Goal: Task Accomplishment & Management: Complete application form

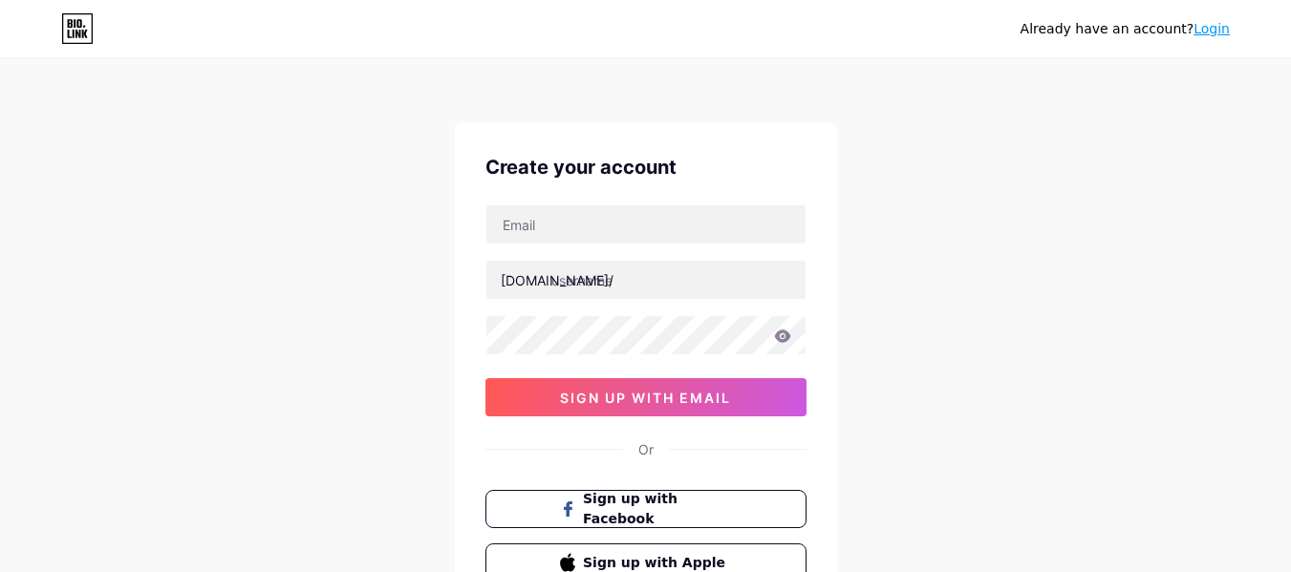
scroll to position [159, 0]
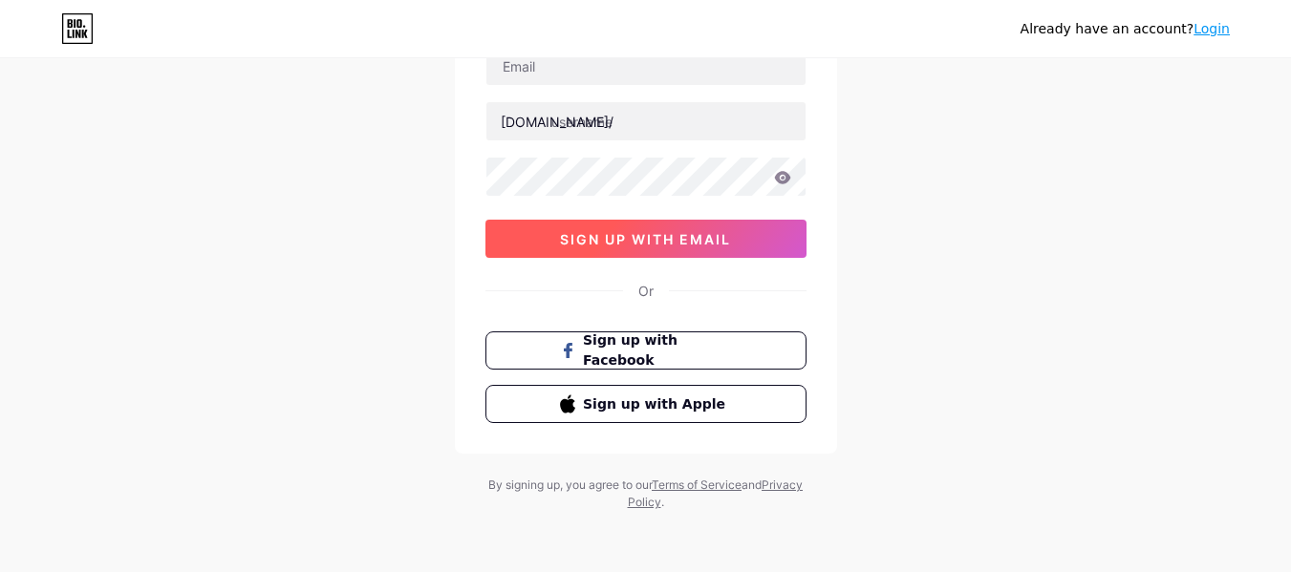
click at [595, 235] on span "sign up with email" at bounding box center [645, 239] width 171 height 16
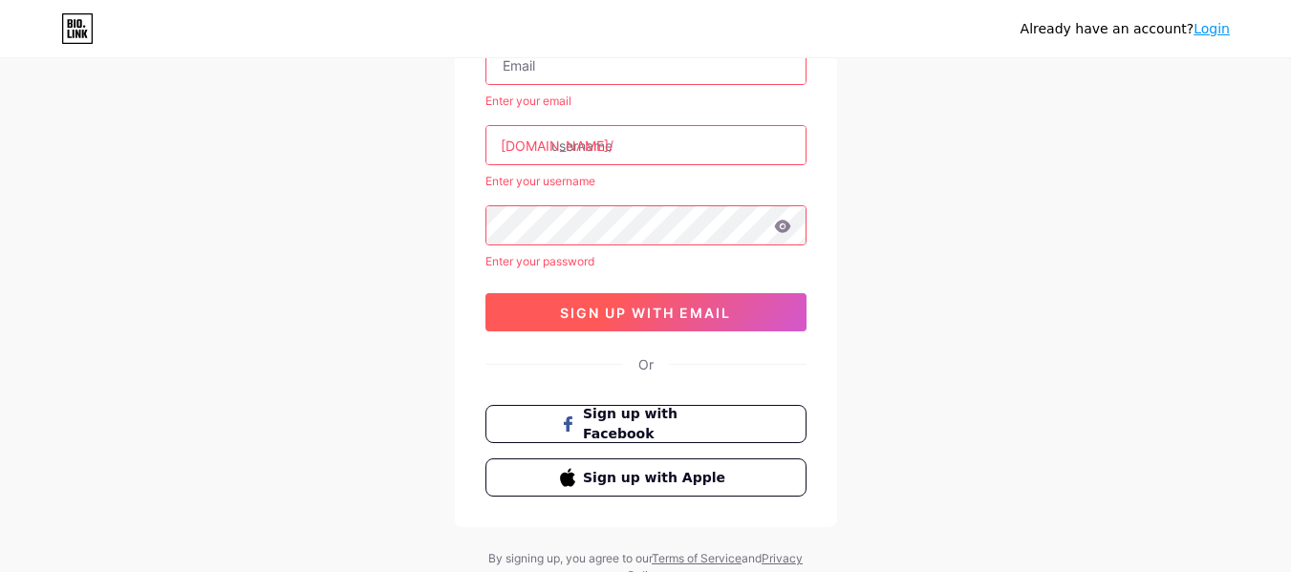
scroll to position [0, 0]
click at [579, 314] on span "sign up with email" at bounding box center [645, 313] width 171 height 16
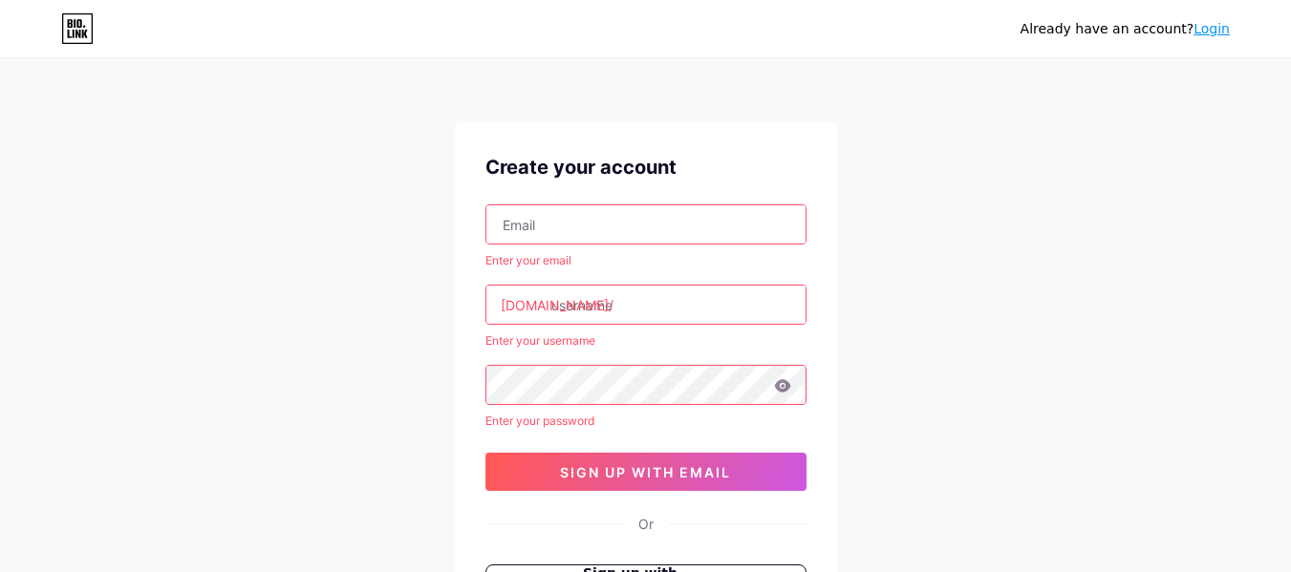
click at [561, 222] on input "text" at bounding box center [645, 224] width 319 height 38
type input "[EMAIL_ADDRESS][DOMAIN_NAME]"
click at [590, 306] on input "text" at bounding box center [645, 305] width 319 height 38
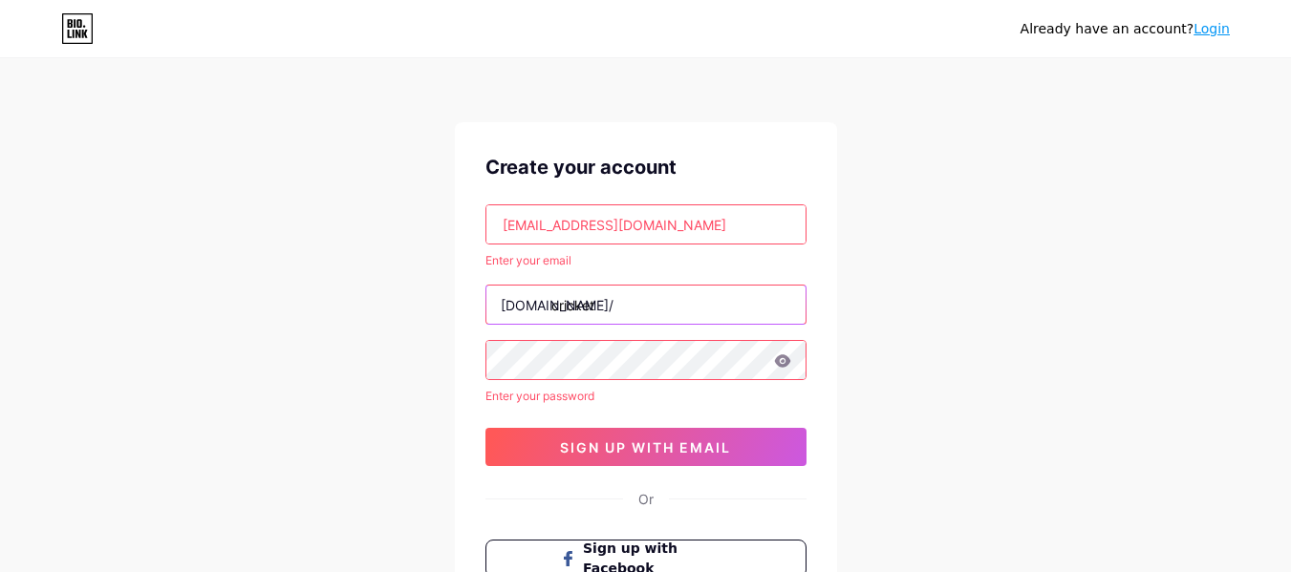
type input "cricket"
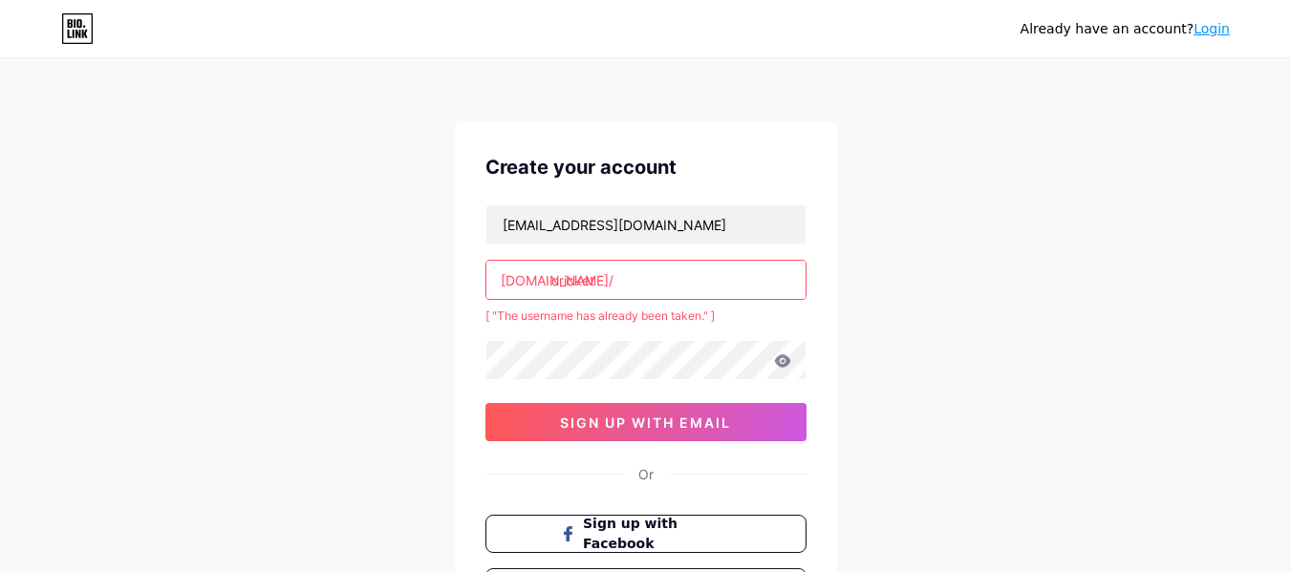
click at [627, 271] on input "cricket" at bounding box center [645, 280] width 319 height 38
click at [537, 338] on div "cricketbetting0909@gmail.com bio.link/ cricketbetting [ "The username has alrea…" at bounding box center [646, 323] width 321 height 237
click at [658, 273] on input "cricketbetting" at bounding box center [645, 280] width 319 height 38
type input "c"
click at [652, 279] on input "mahadevbook" at bounding box center [645, 280] width 319 height 38
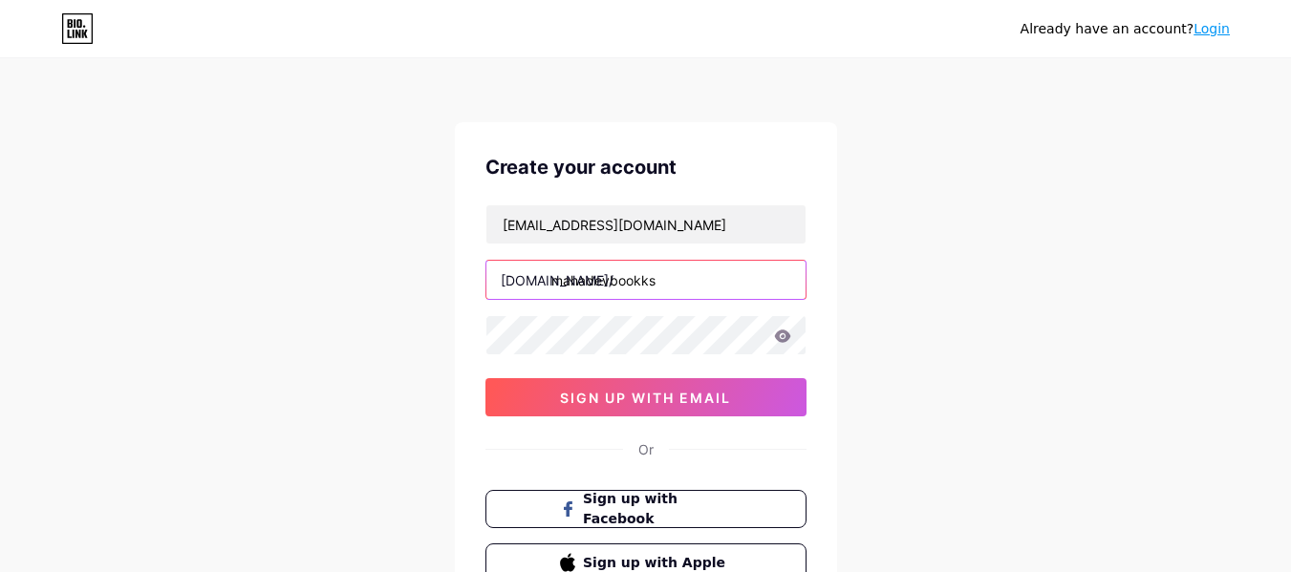
type input "mahadevbookks"
click at [789, 340] on icon at bounding box center [782, 336] width 17 height 13
click at [790, 334] on icon at bounding box center [782, 336] width 17 height 13
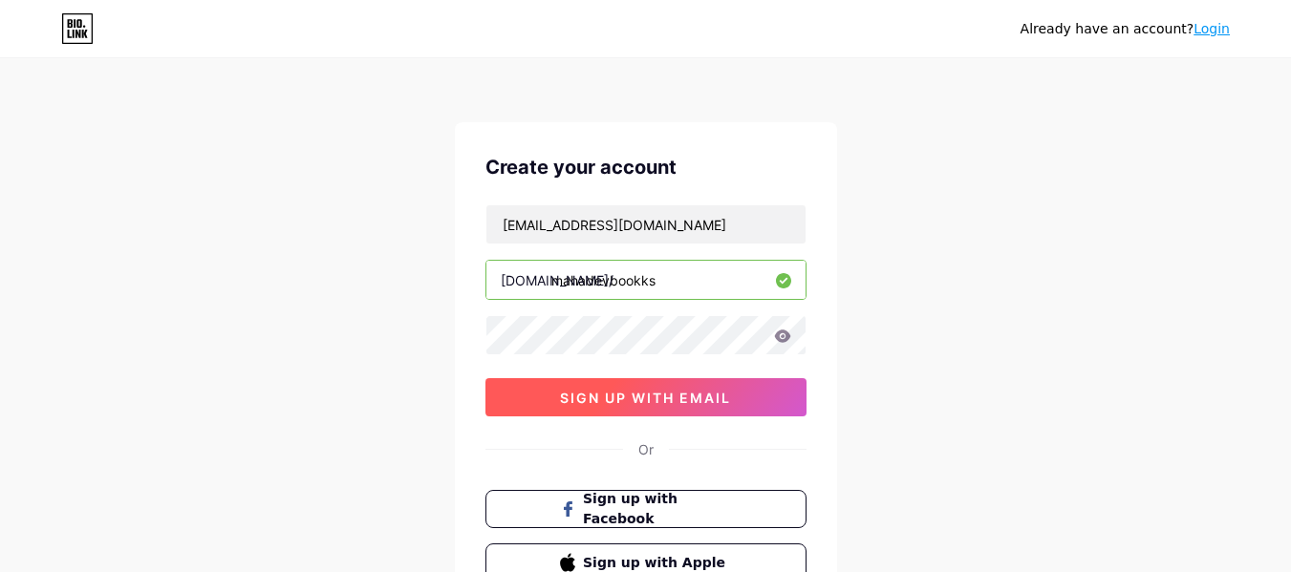
click at [652, 399] on span "sign up with email" at bounding box center [645, 398] width 171 height 16
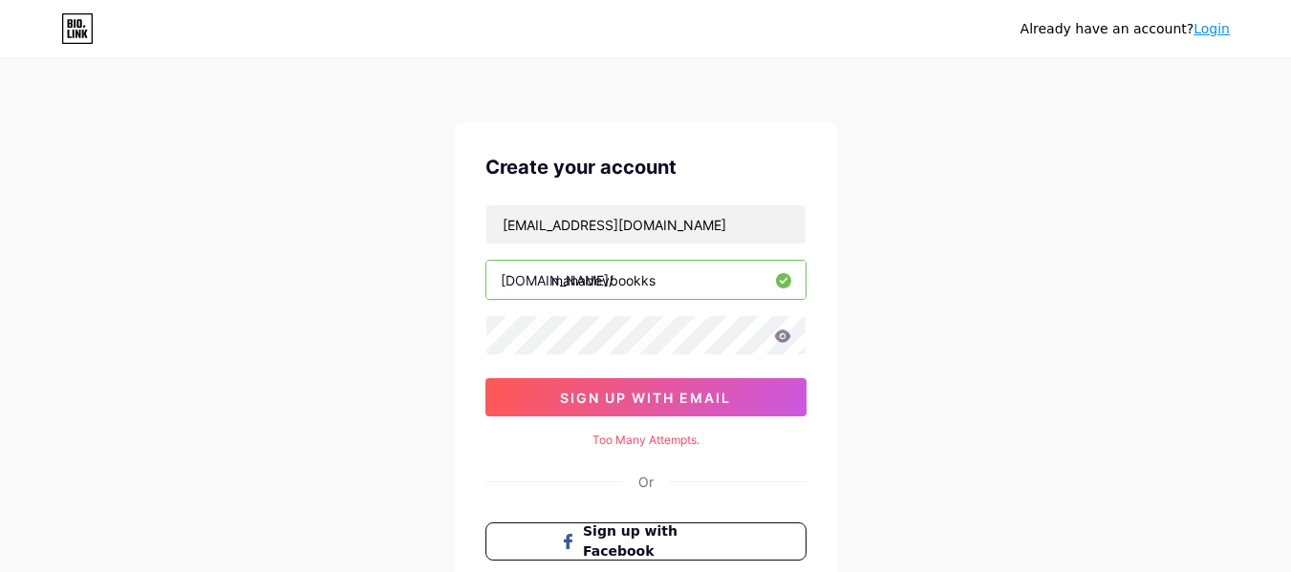
scroll to position [191, 0]
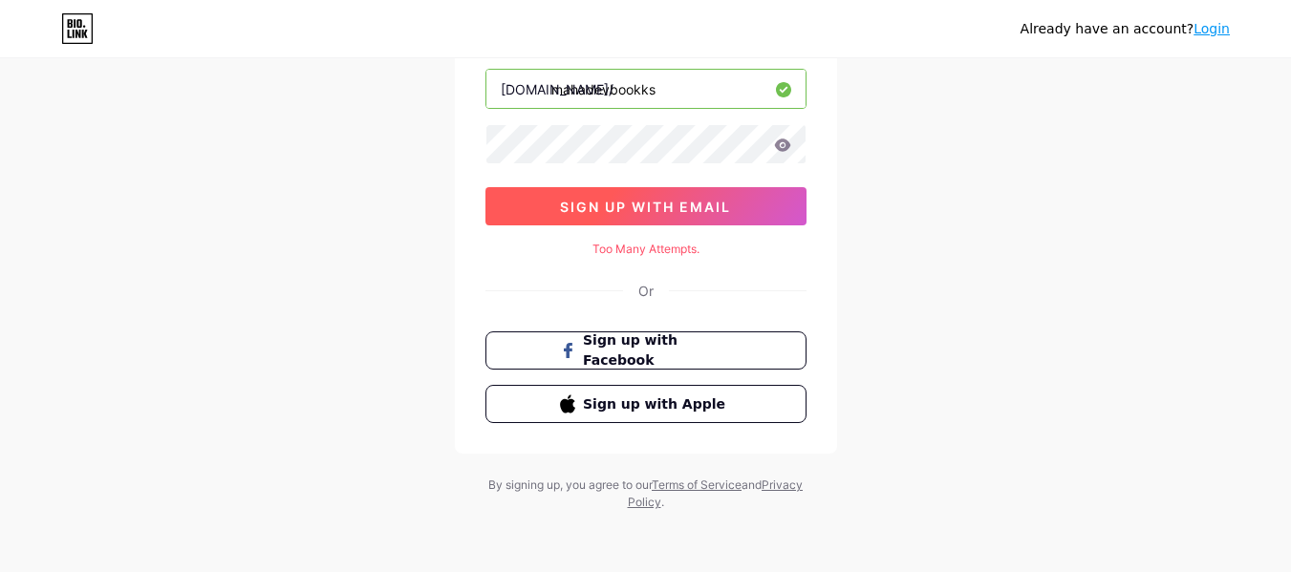
click at [684, 210] on span "sign up with email" at bounding box center [645, 207] width 171 height 16
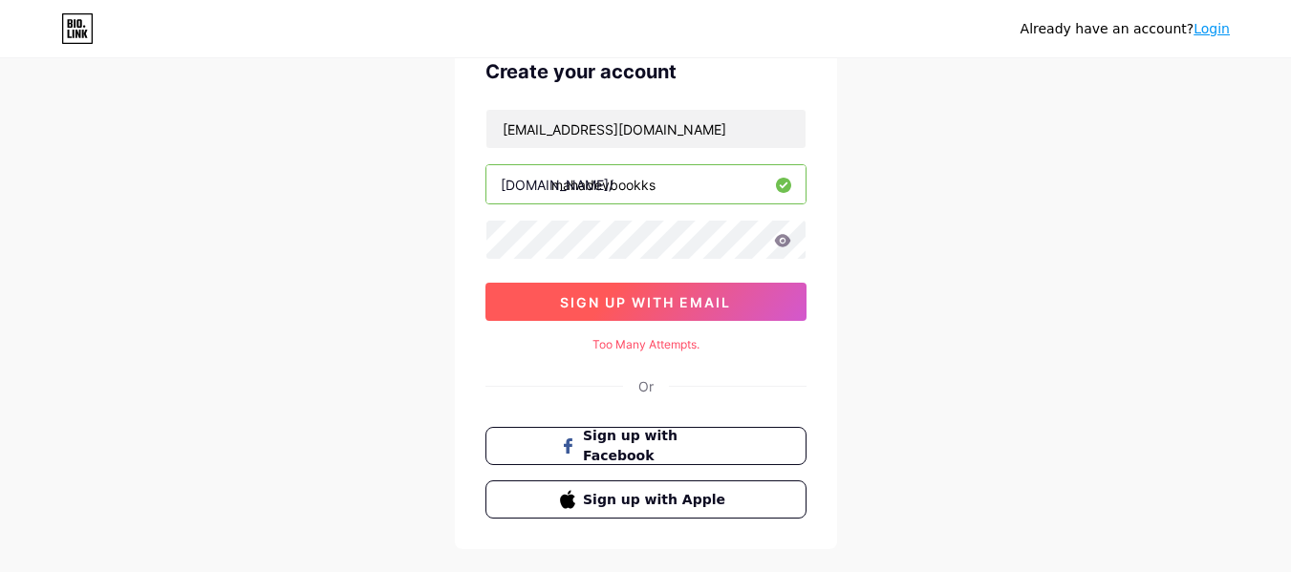
scroll to position [0, 0]
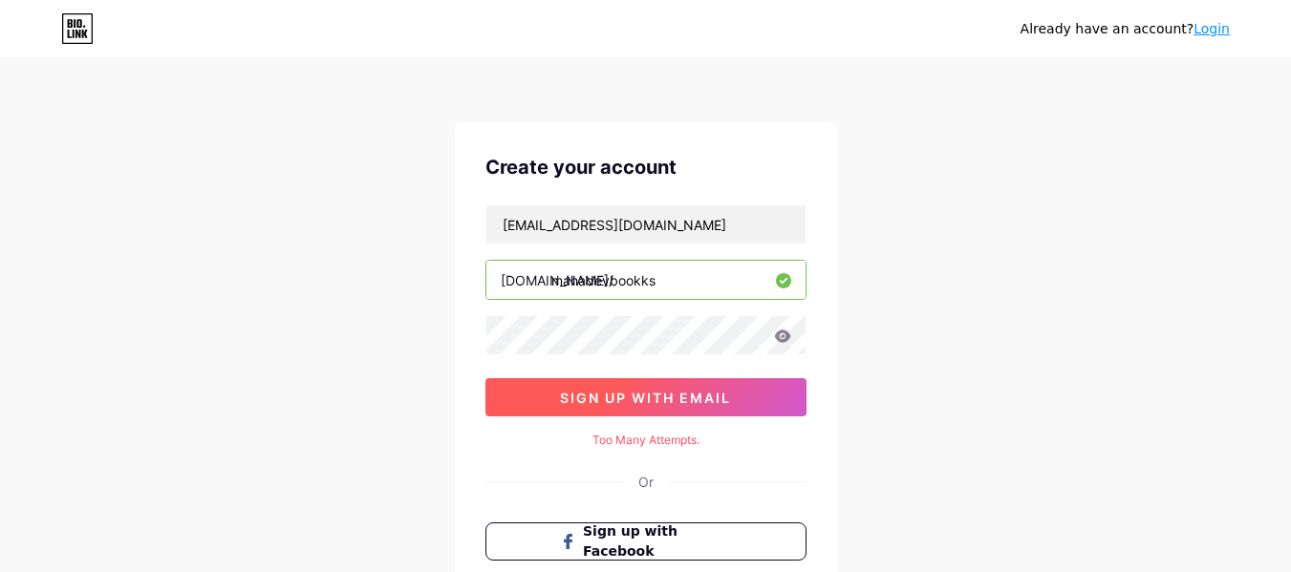
click at [627, 400] on span "sign up with email" at bounding box center [645, 398] width 171 height 16
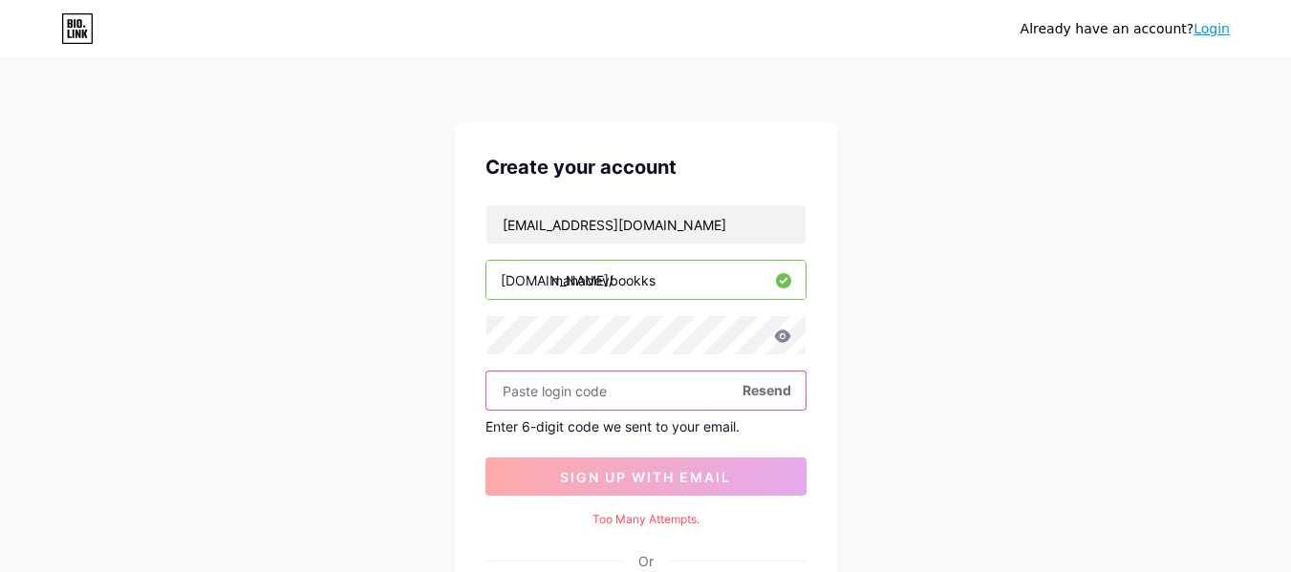
click at [511, 401] on input "text" at bounding box center [645, 391] width 319 height 38
paste input "709592"
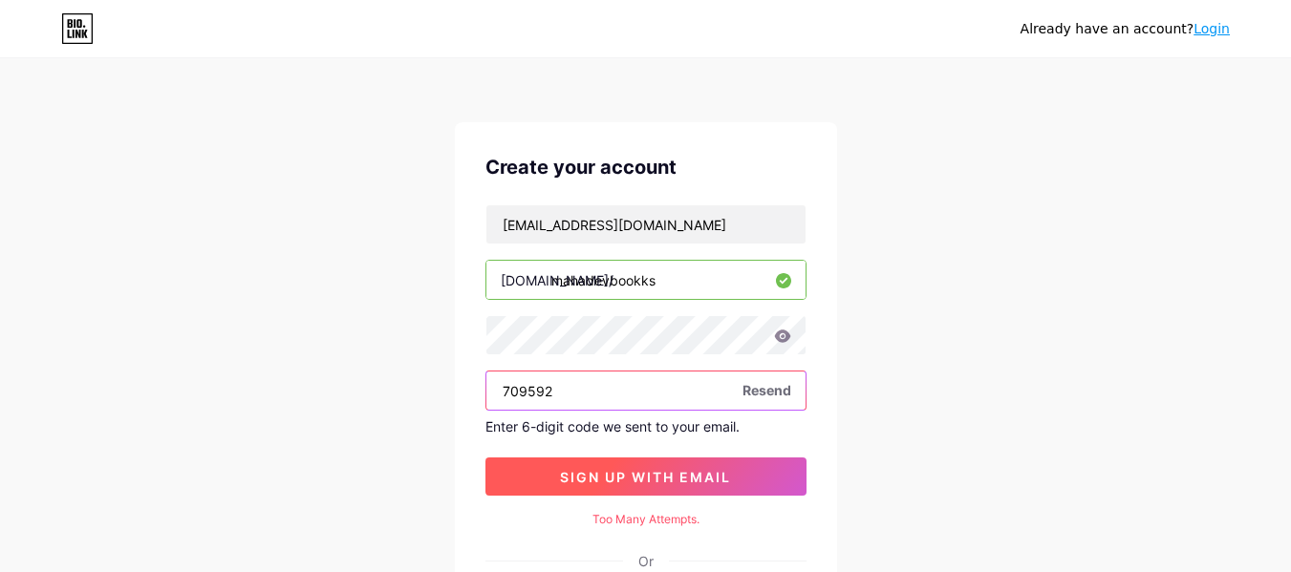
type input "709592"
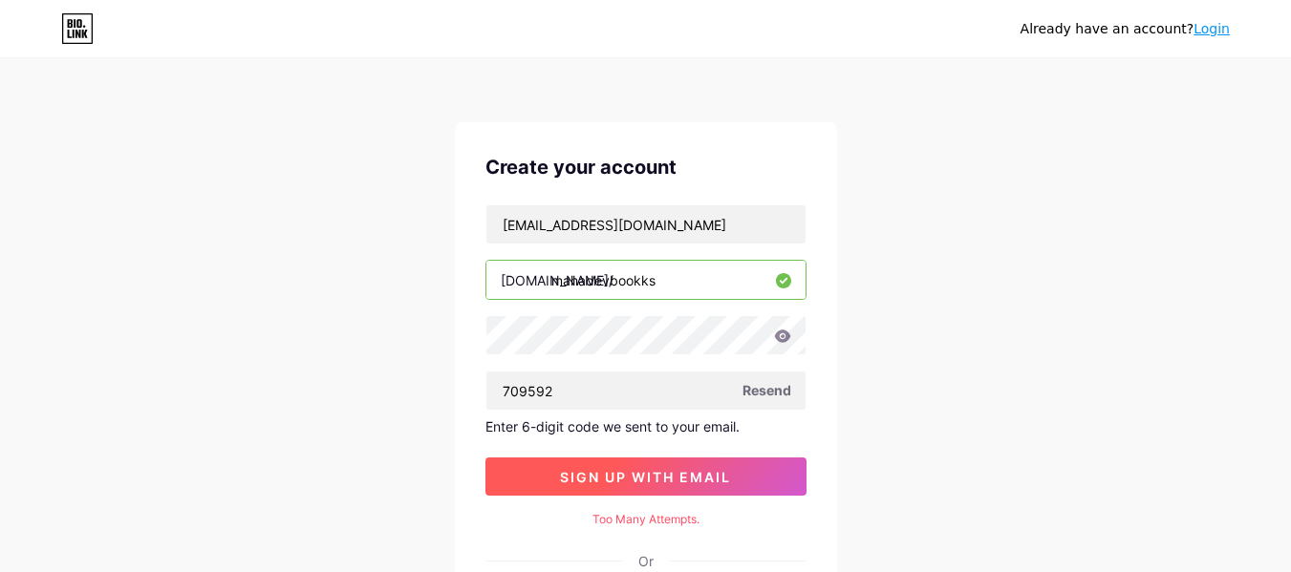
click at [627, 478] on span "sign up with email" at bounding box center [645, 477] width 171 height 16
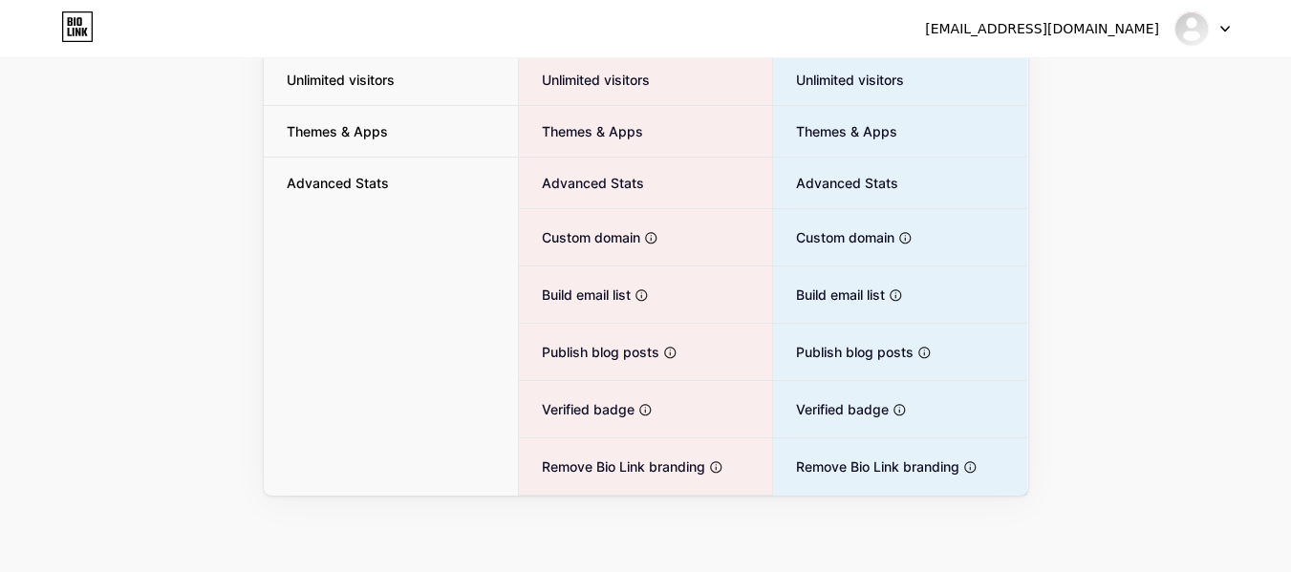
scroll to position [79, 0]
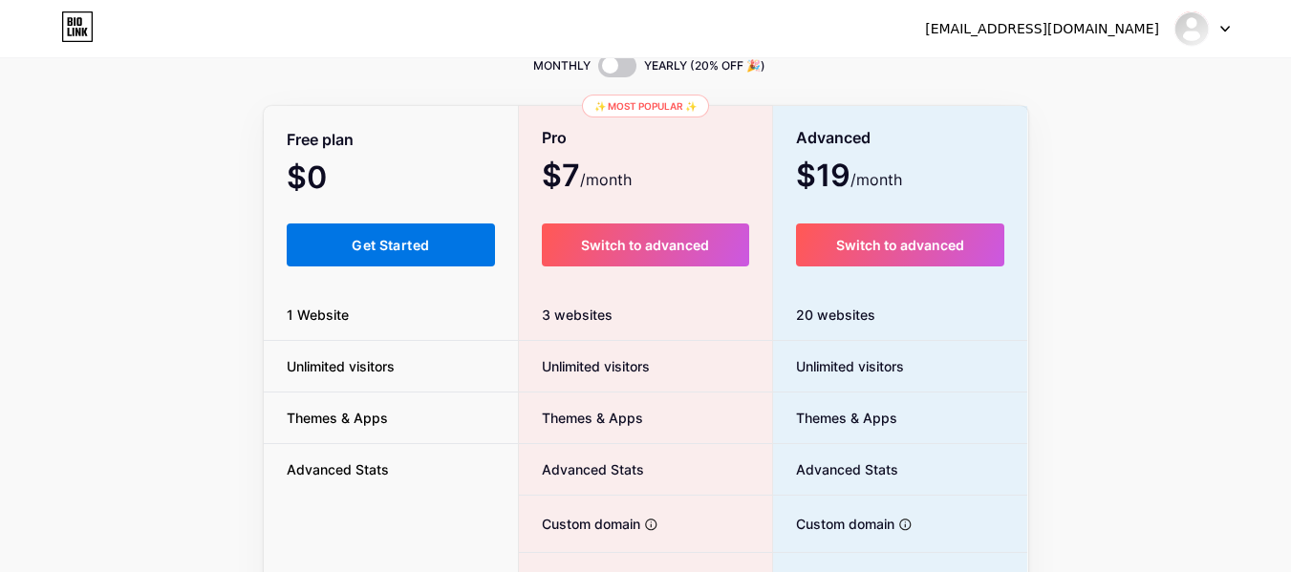
click at [405, 249] on span "Get Started" at bounding box center [390, 245] width 77 height 16
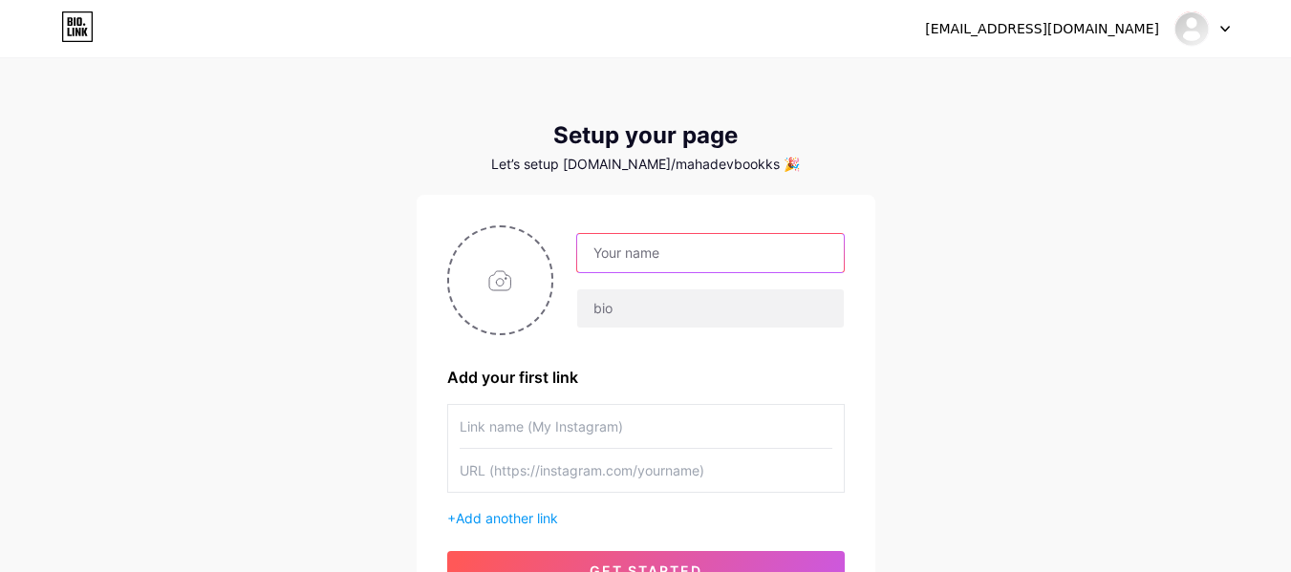
click at [633, 247] on input "text" at bounding box center [710, 253] width 266 height 38
type input "Mahadev Book"
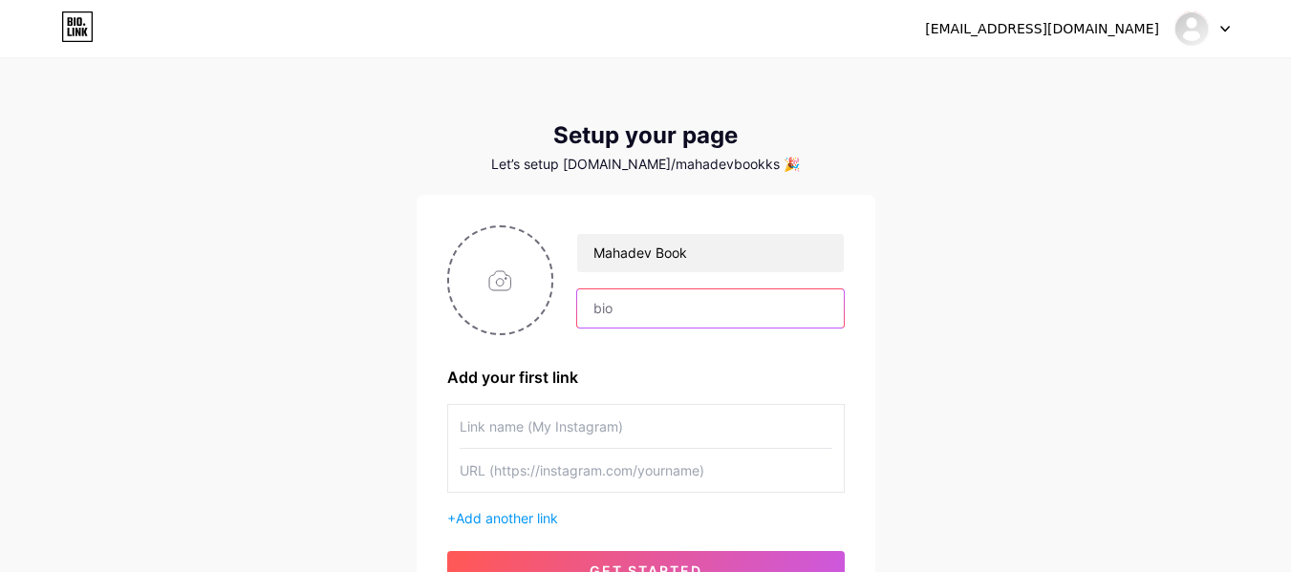
click at [638, 303] on input "text" at bounding box center [710, 309] width 266 height 38
click at [505, 279] on input "file" at bounding box center [500, 280] width 103 height 106
type input "C:\fakepath\Mahadev Bookks Logo.png"
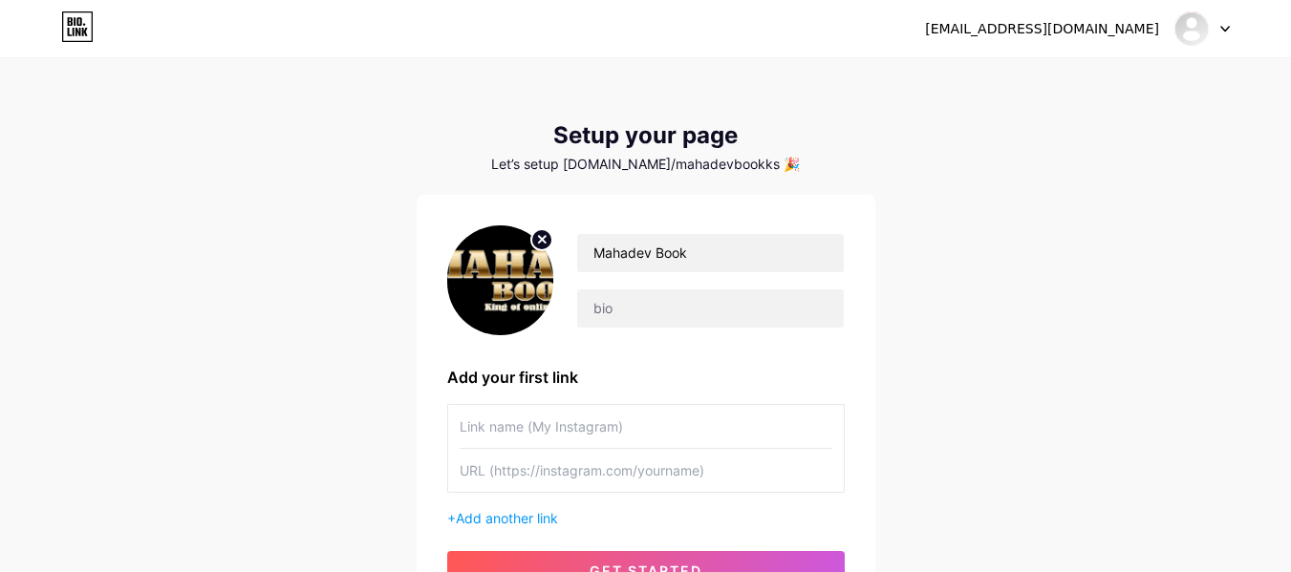
click at [517, 288] on img at bounding box center [500, 281] width 107 height 110
click at [547, 237] on circle at bounding box center [541, 239] width 21 height 21
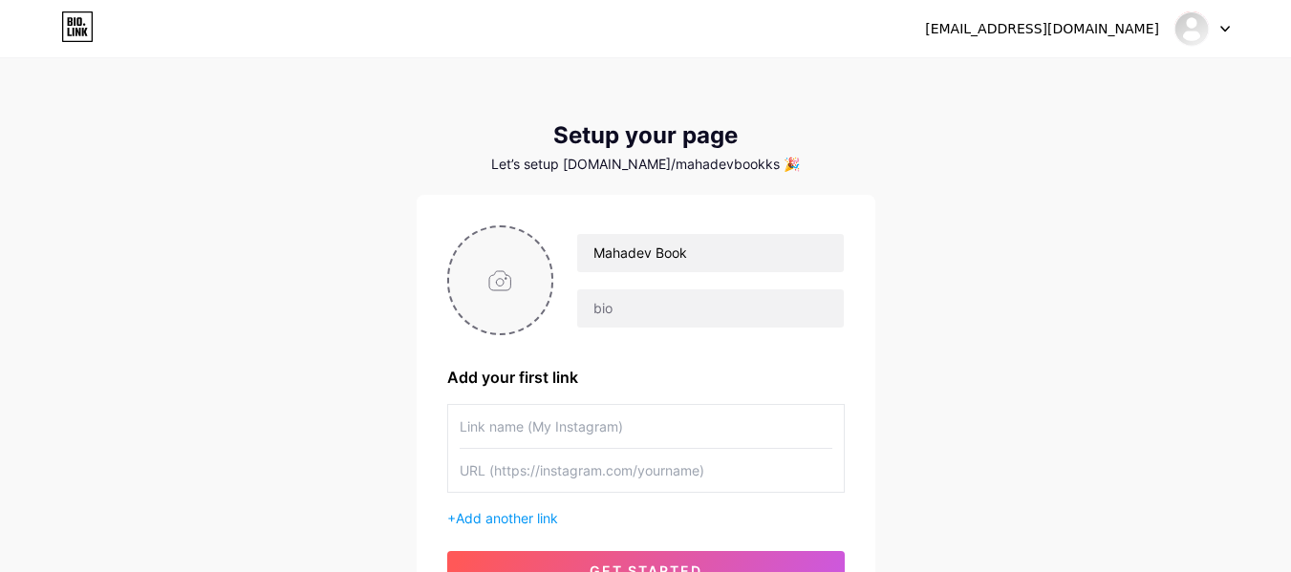
click at [513, 278] on input "file" at bounding box center [500, 280] width 103 height 106
type input "C:\fakepath\ChatGPT Image Aug 17, 2025, 10_01_43 PM.png"
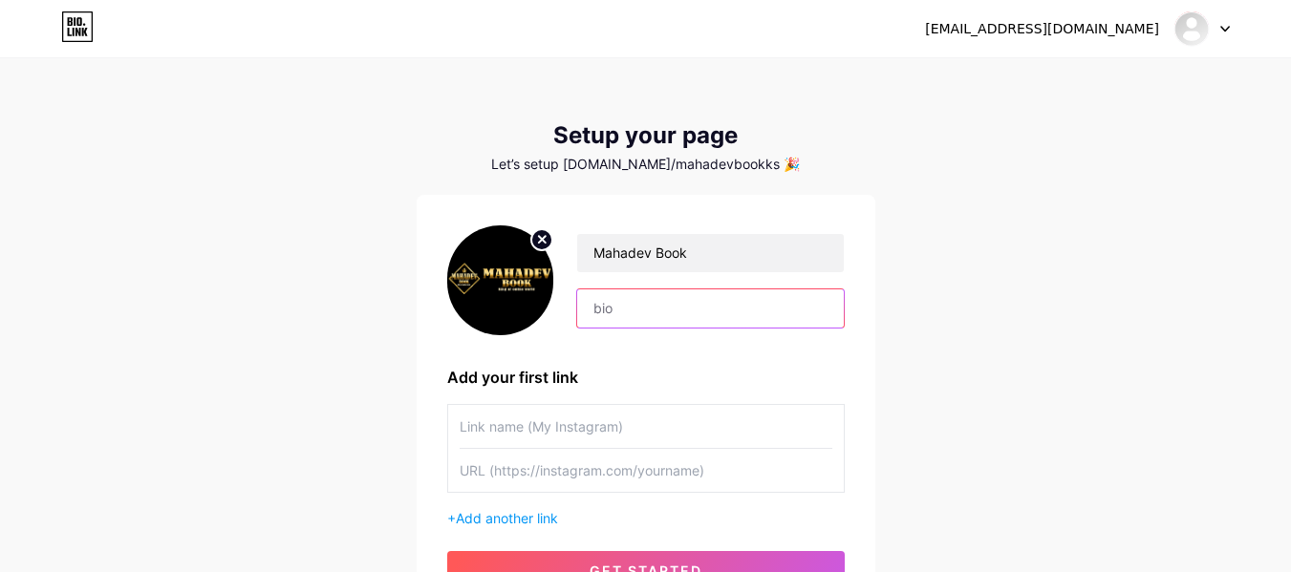
click at [635, 321] on input "text" at bounding box center [710, 309] width 266 height 38
click at [612, 304] on input "text" at bounding box center [710, 309] width 266 height 38
paste input "“Mahadev Book – India’s No.1 Online Gaming Platform 🎯 Cricket | Casino | Sports…"
click at [601, 312] on input "“Mahadev Book – India’s No.1 Online Gaming Platform 🎯 Cricket | Casino | Sports…" at bounding box center [710, 309] width 266 height 38
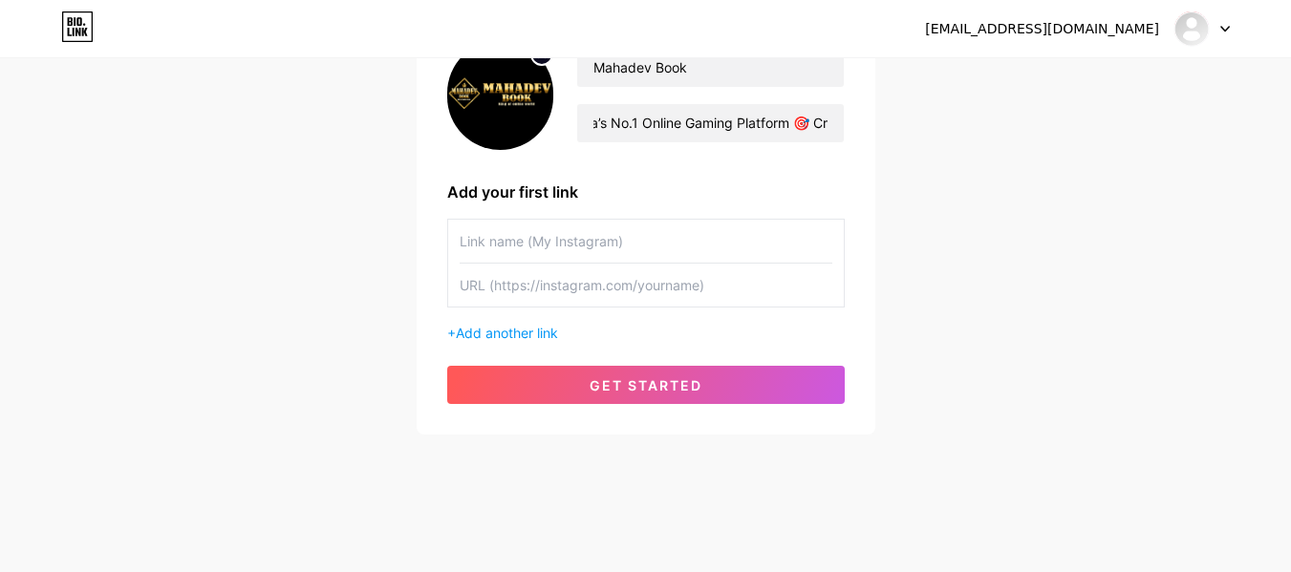
click at [504, 246] on input "text" at bounding box center [646, 241] width 373 height 43
click at [781, 115] on input "Mahadev Book – India’s No.1 Online Gaming Platform 🎯 Cricket | Casino | Sports …" at bounding box center [710, 123] width 266 height 38
type input "Mahadev Book – India’s No.1 Online Gaming Platform , Cricket | Casino | Sports …"
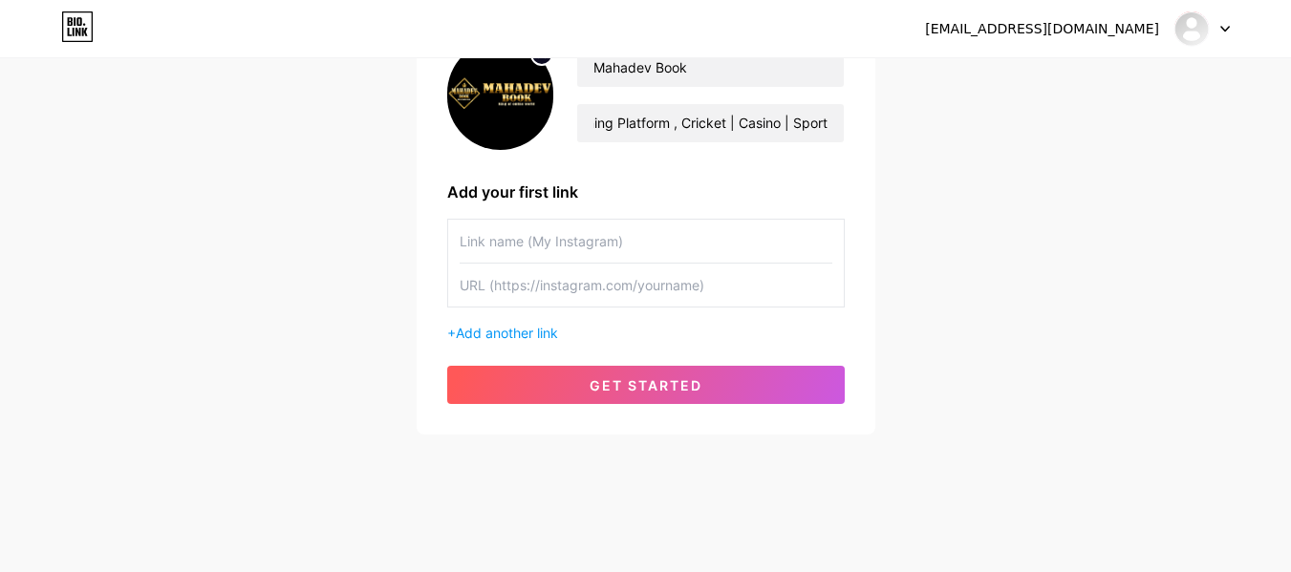
scroll to position [0, 0]
click at [564, 249] on input "text" at bounding box center [646, 241] width 373 height 43
click at [558, 333] on span "Add another link" at bounding box center [507, 333] width 102 height 16
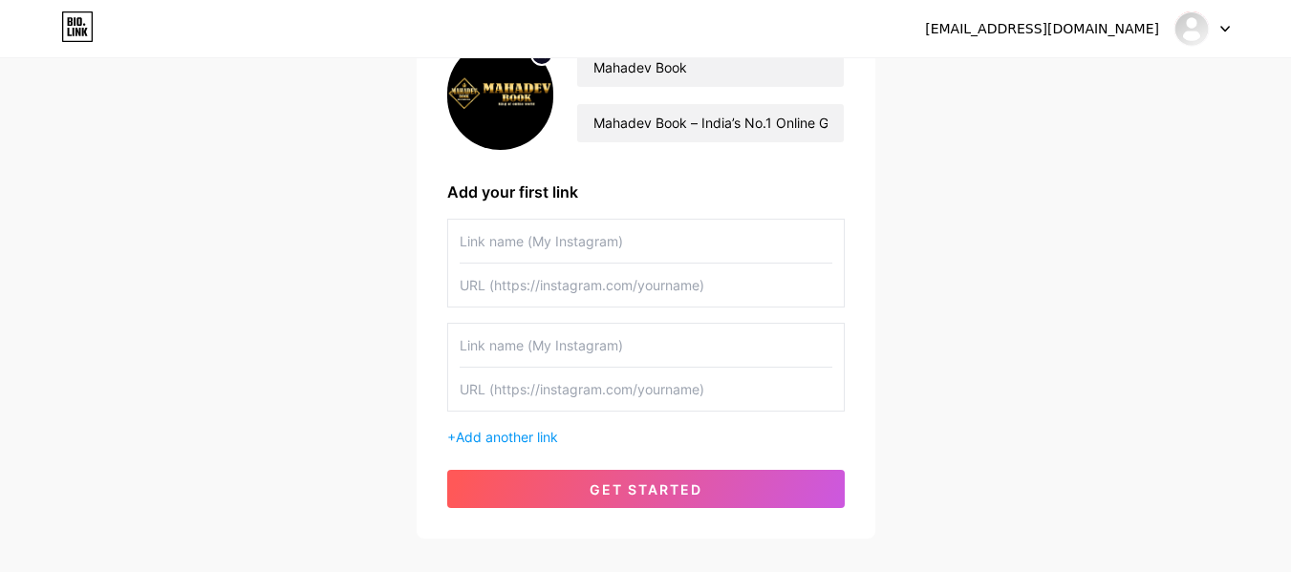
click at [532, 250] on input "text" at bounding box center [646, 241] width 373 height 43
click at [484, 285] on input "text" at bounding box center [646, 285] width 373 height 43
click at [481, 249] on input "text" at bounding box center [646, 241] width 373 height 43
click at [547, 249] on input "Get ID NOW" at bounding box center [646, 241] width 373 height 43
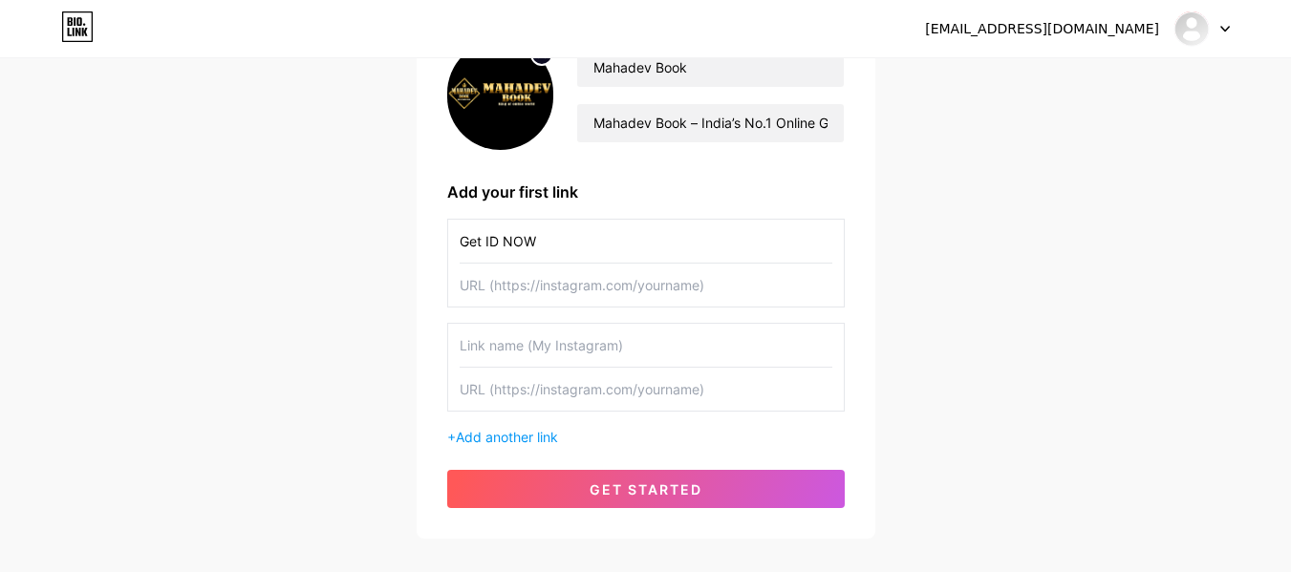
click at [547, 249] on input "Get ID NOW" at bounding box center [646, 241] width 373 height 43
paste input "Your ID Instantly on WhatsApp"
type input "Get Your ID Instantly on WhatsApp"
click at [534, 286] on input "text" at bounding box center [646, 285] width 373 height 43
paste input "https://www.mahadevbookks.com/"
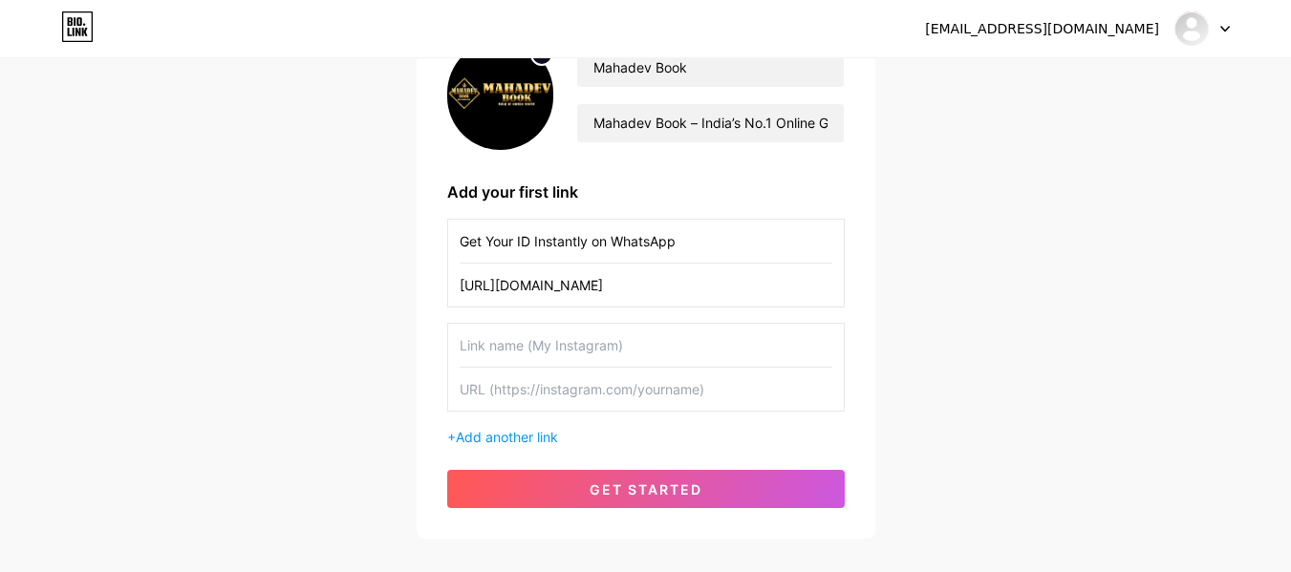
scroll to position [290, 0]
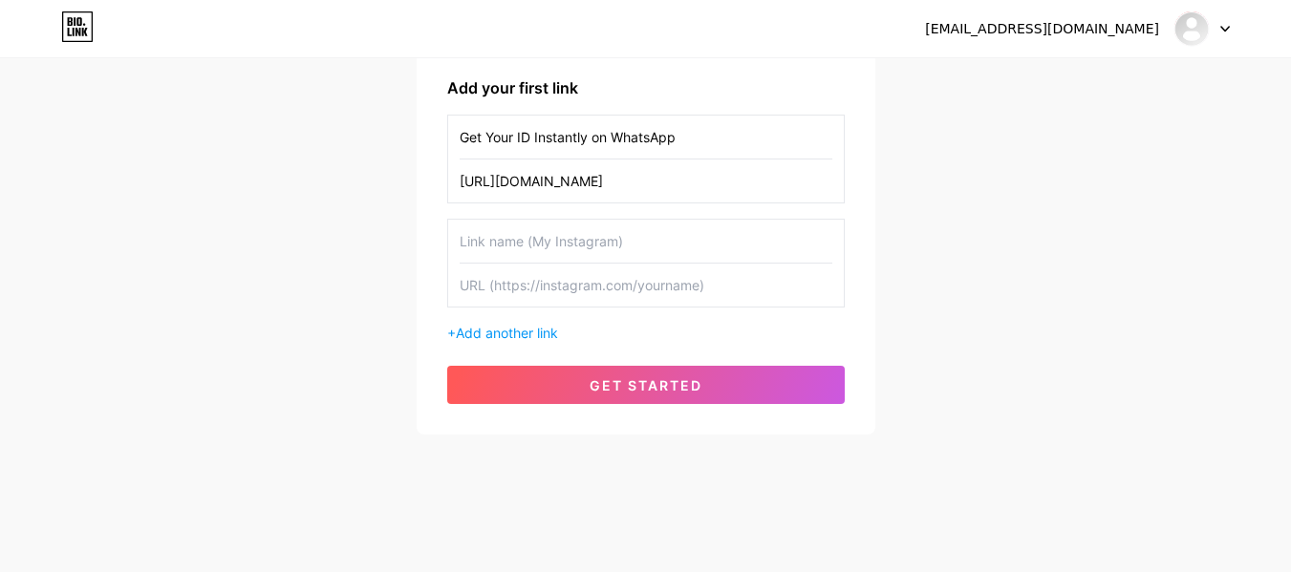
type input "https://www.mahadevbookks.com/"
click at [626, 239] on input "text" at bounding box center [646, 241] width 373 height 43
drag, startPoint x: 626, startPoint y: 239, endPoint x: 579, endPoint y: 256, distance: 49.9
click at [579, 256] on input "text" at bounding box center [646, 241] width 373 height 43
click at [616, 242] on input "text" at bounding box center [646, 241] width 373 height 43
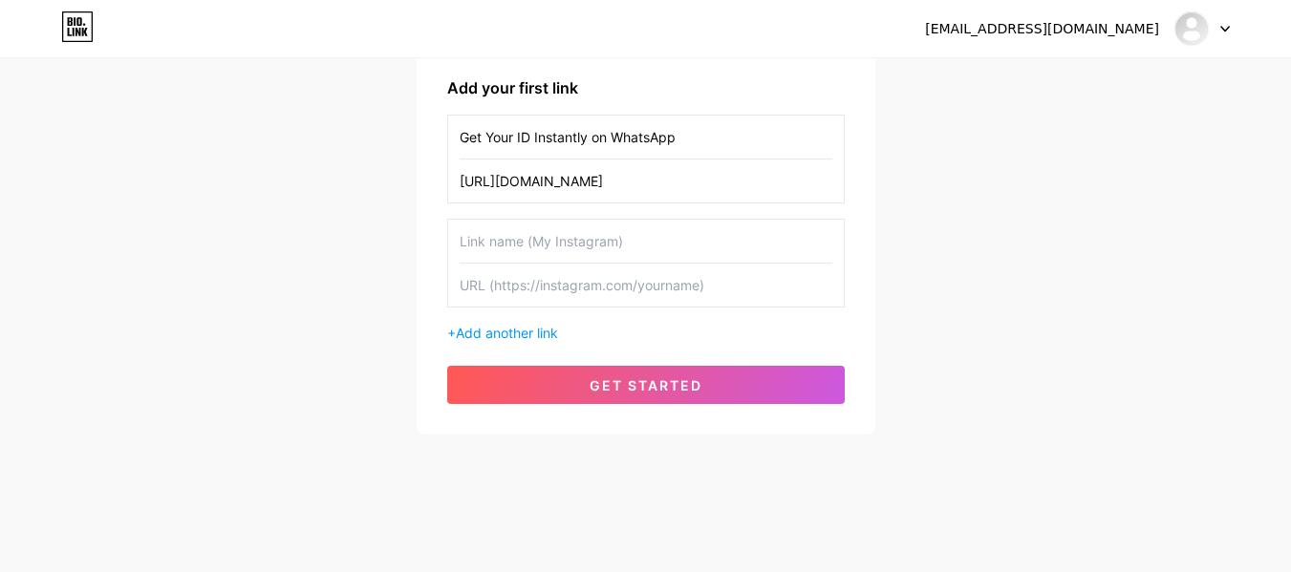
drag, startPoint x: 723, startPoint y: 271, endPoint x: 648, endPoint y: 301, distance: 81.1
click at [648, 301] on input "text" at bounding box center [646, 285] width 373 height 43
click at [640, 286] on input "text" at bounding box center [646, 285] width 373 height 43
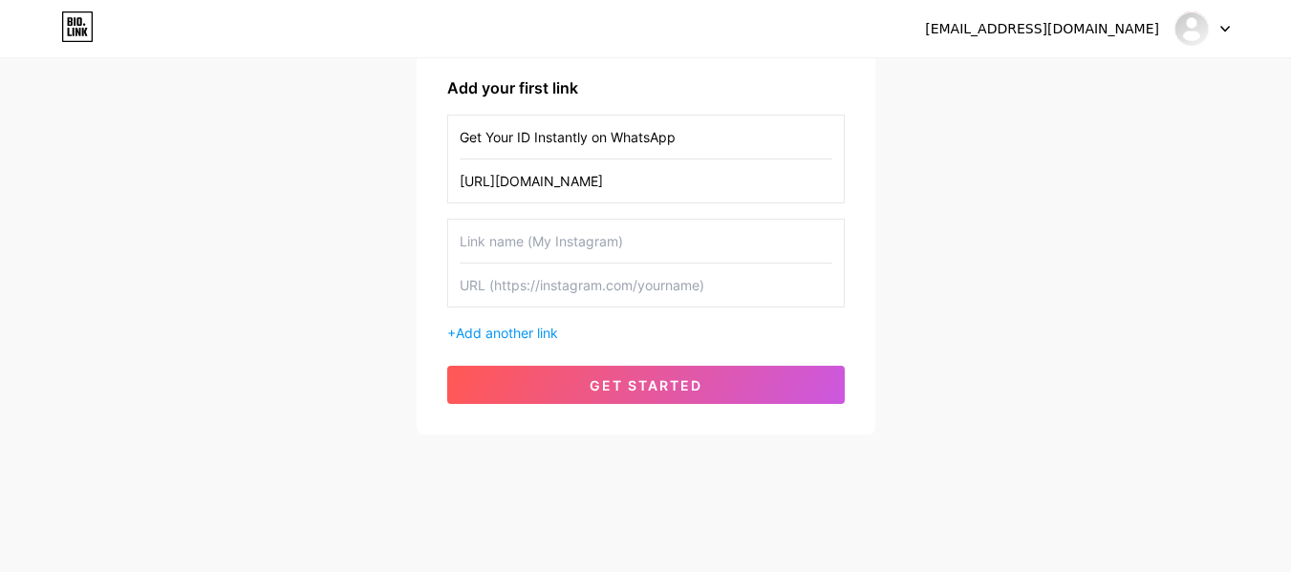
drag, startPoint x: 640, startPoint y: 286, endPoint x: 601, endPoint y: 294, distance: 40.1
click at [601, 294] on input "text" at bounding box center [646, 285] width 373 height 43
click at [482, 235] on input "text" at bounding box center [646, 241] width 373 height 43
click at [612, 245] on input "Mahadev Book ID" at bounding box center [646, 241] width 373 height 43
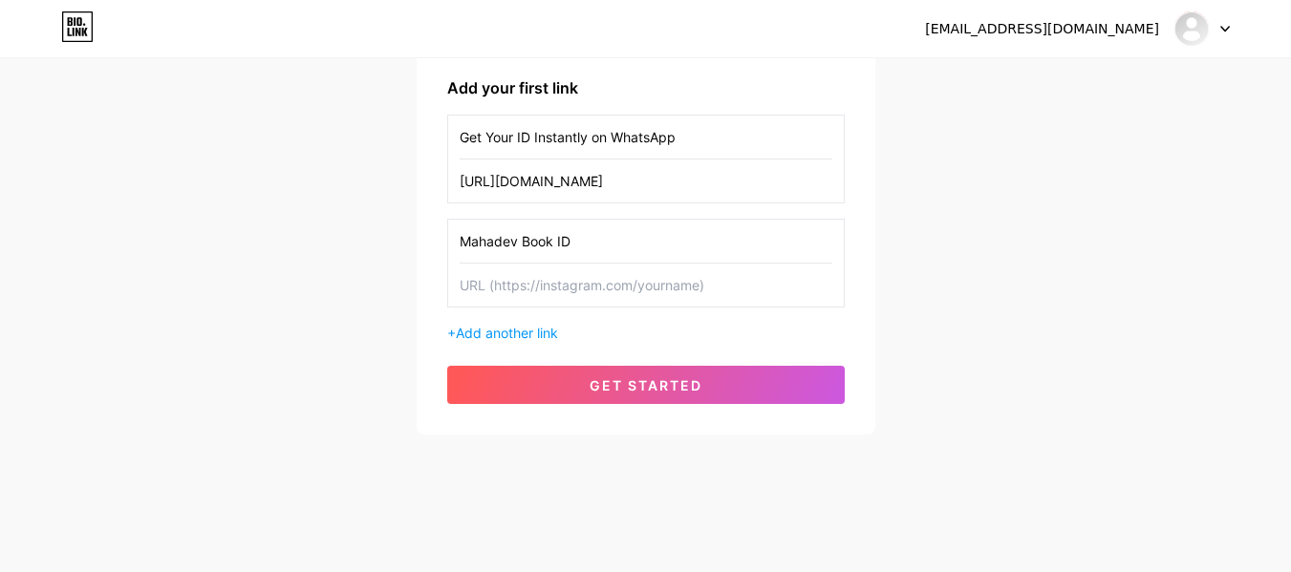
click at [612, 245] on input "Mahadev Book ID" at bounding box center [646, 241] width 373 height 43
paste input "text"
type input "Mahadev Book ID Now"
click at [615, 295] on input "text" at bounding box center [646, 285] width 373 height 43
paste input "https://www.mahadevbookks.com/mahadev-book-id/"
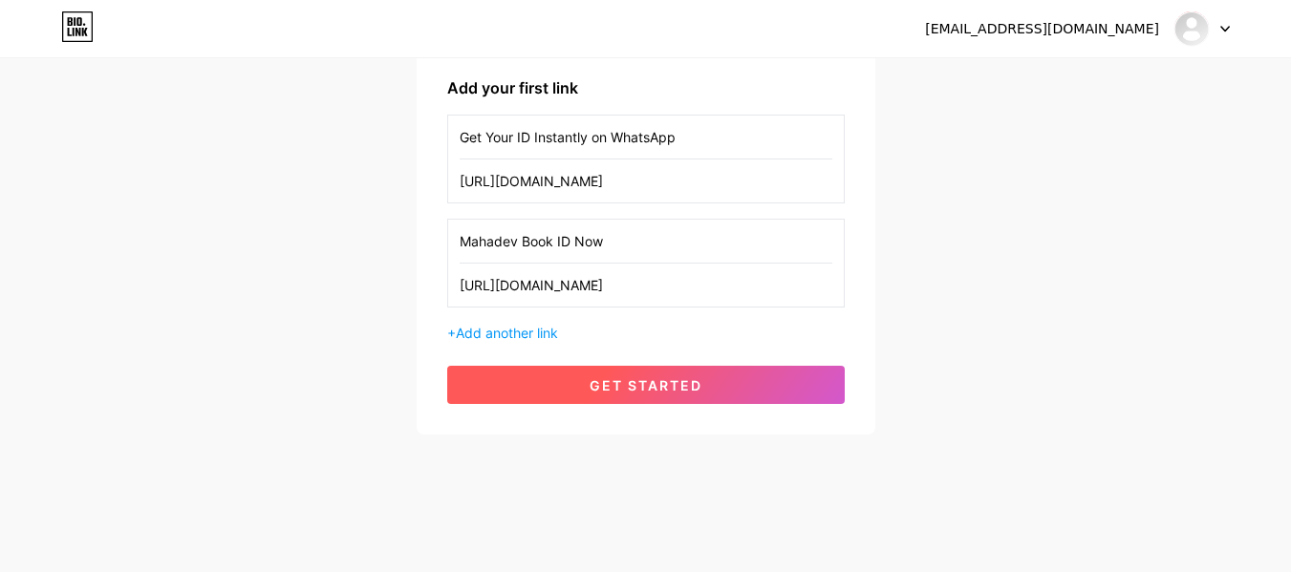
type input "https://www.mahadevbookks.com/mahadev-book-id/"
click at [599, 391] on span "get started" at bounding box center [646, 386] width 113 height 16
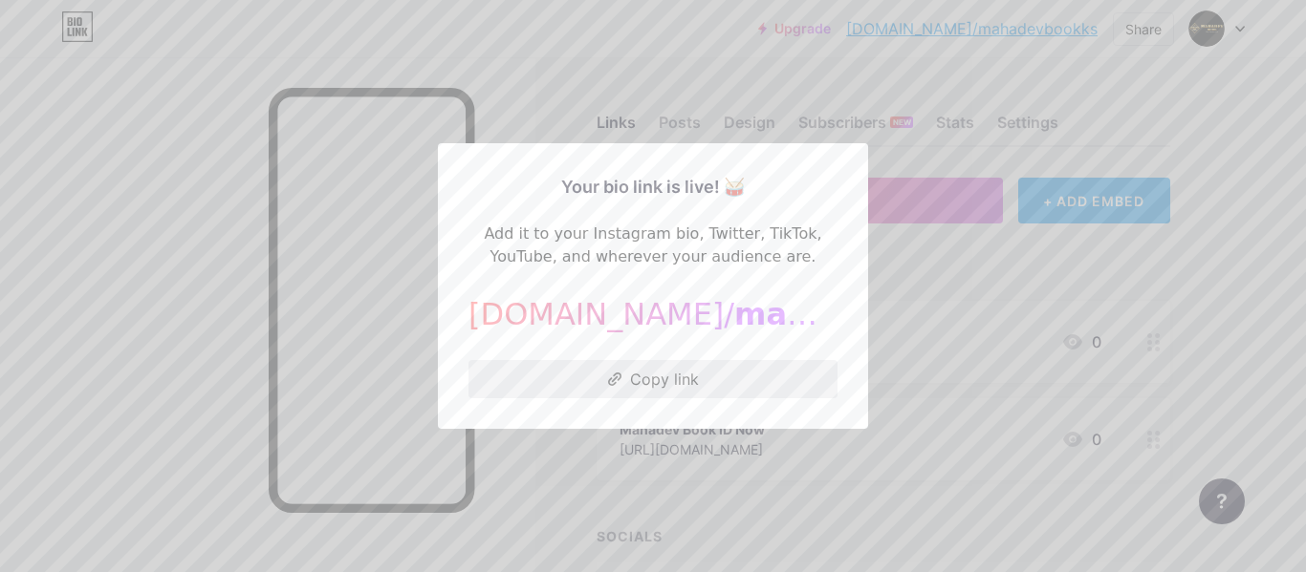
click at [637, 376] on button "Copy link" at bounding box center [652, 379] width 369 height 38
click at [1212, 119] on div at bounding box center [653, 286] width 1306 height 572
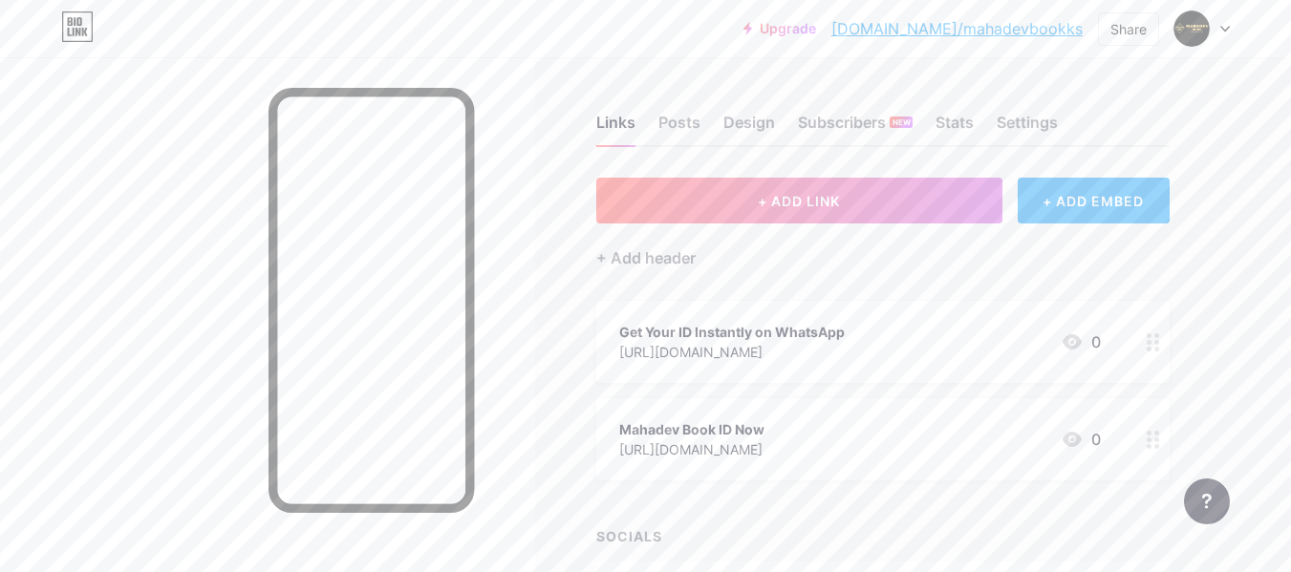
click at [1220, 29] on icon at bounding box center [1225, 29] width 10 height 7
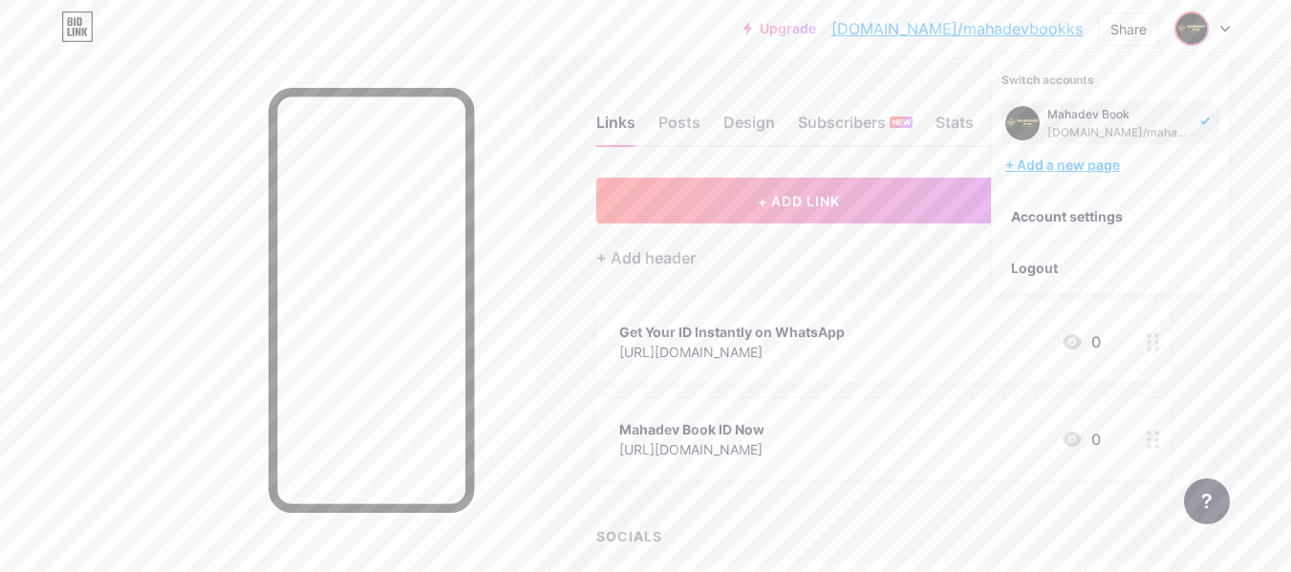
click at [1098, 162] on div "+ Add a new page" at bounding box center [1112, 165] width 214 height 19
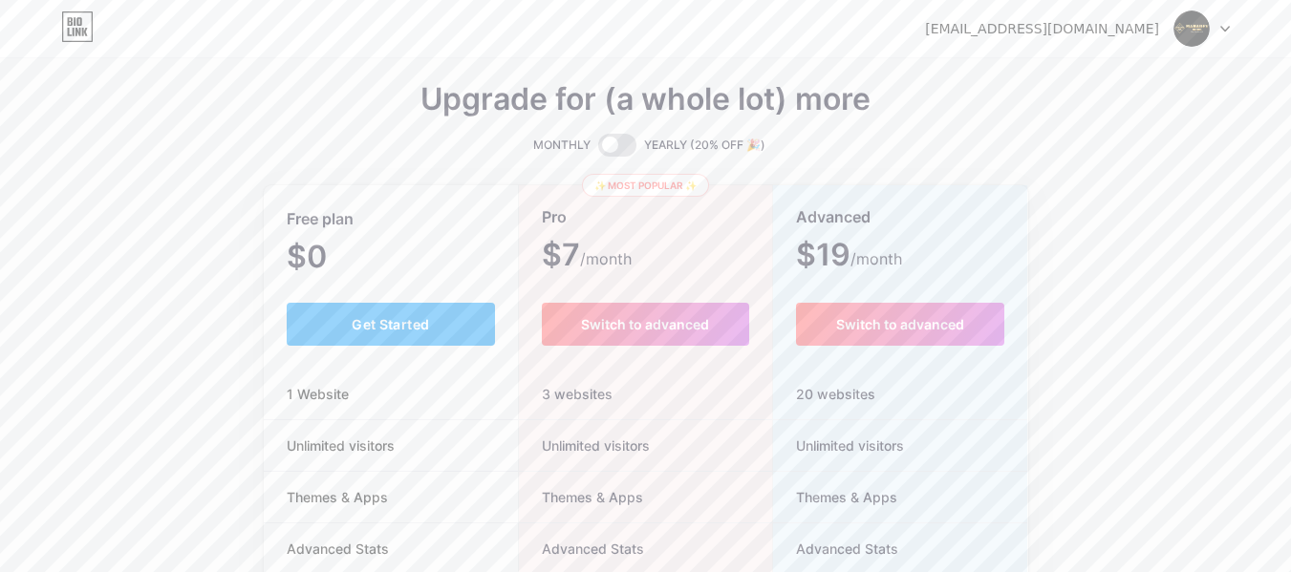
click at [1192, 31] on img at bounding box center [1192, 29] width 36 height 36
click at [1221, 29] on icon at bounding box center [1225, 29] width 10 height 7
